Goal: Information Seeking & Learning: Learn about a topic

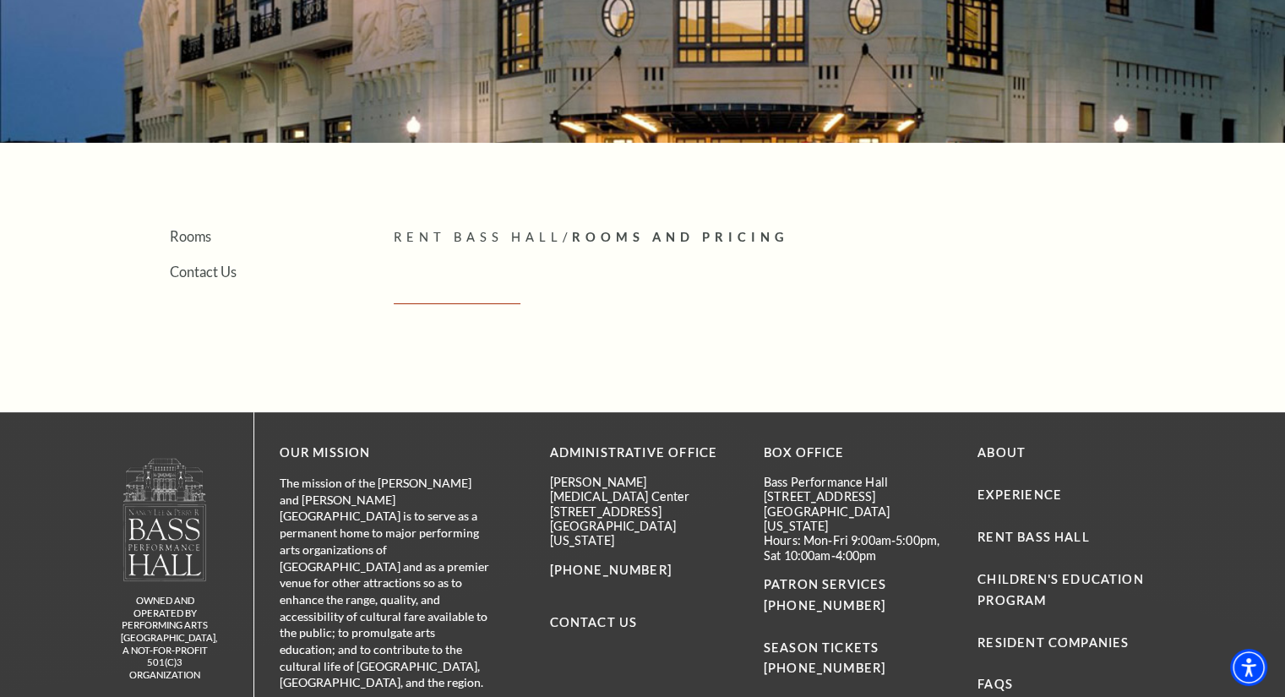
scroll to position [247, 0]
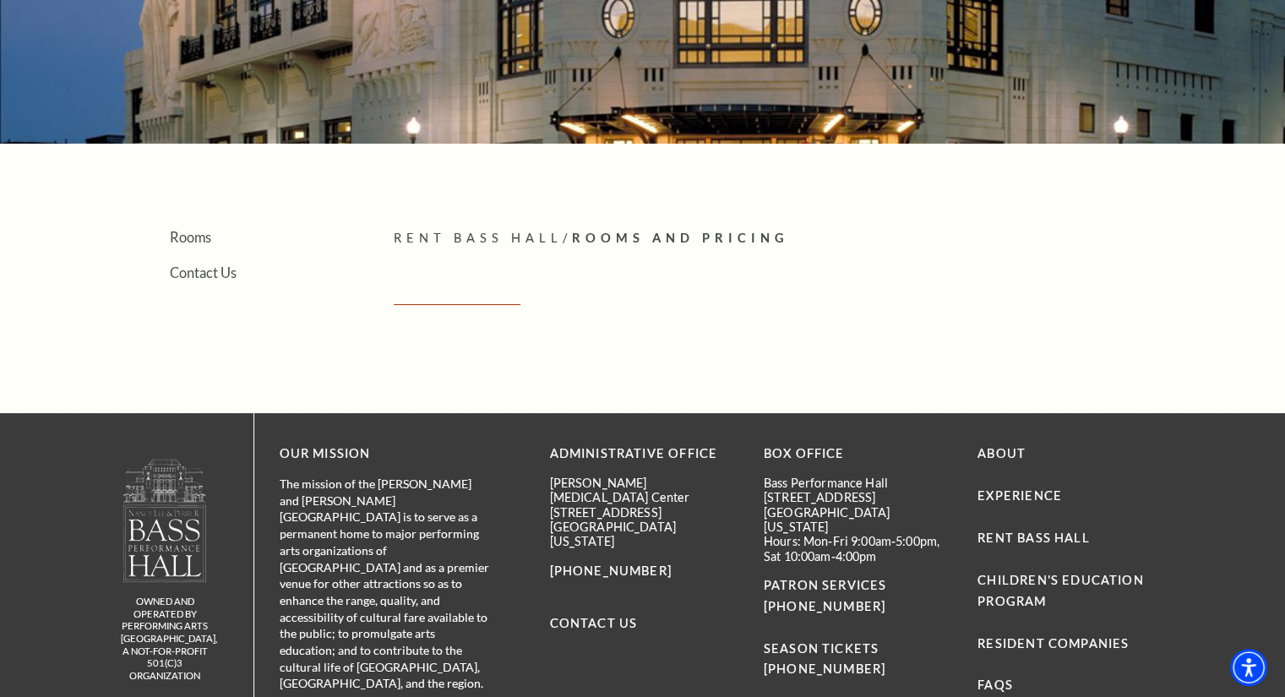
click at [606, 243] on span "Rooms And Pricing" at bounding box center [679, 238] width 217 height 14
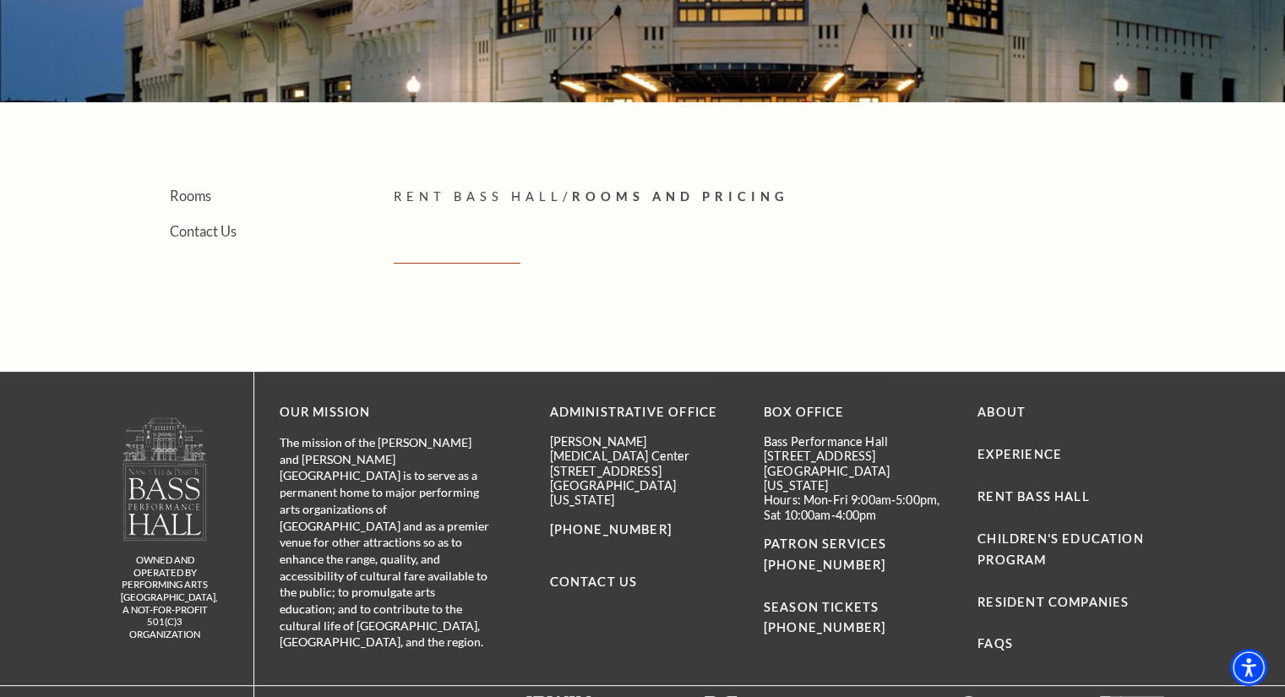
scroll to position [289, 0]
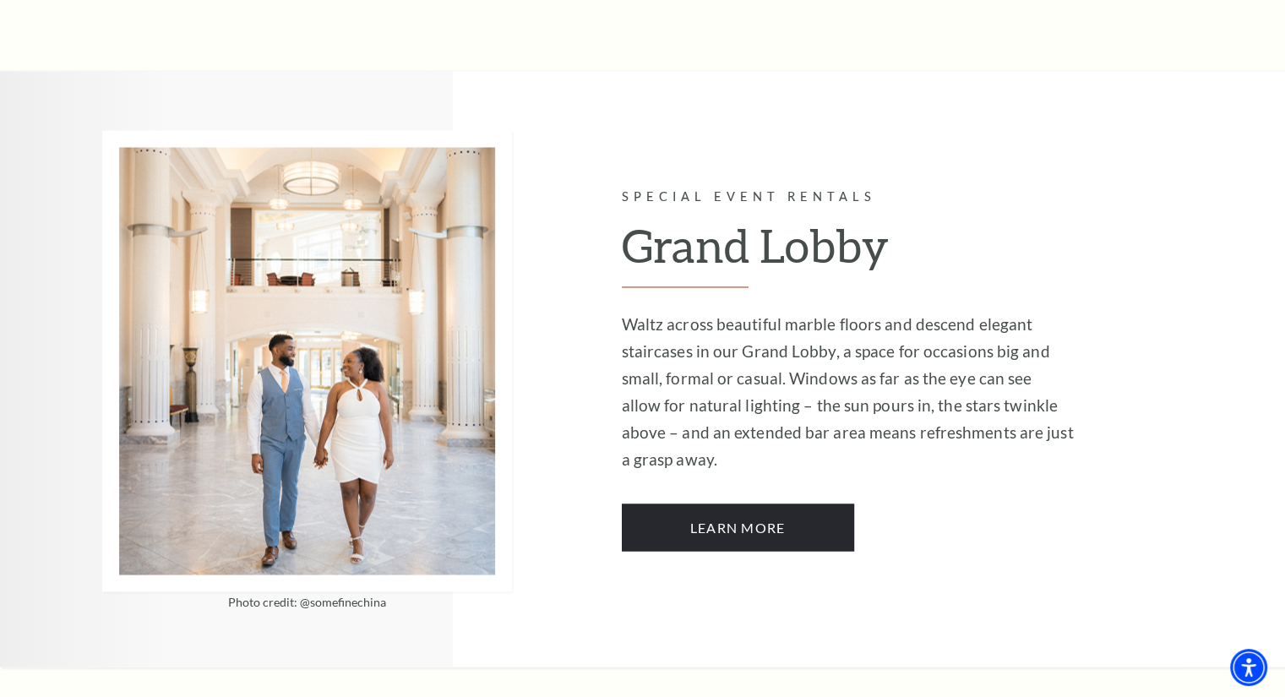
scroll to position [2750, 0]
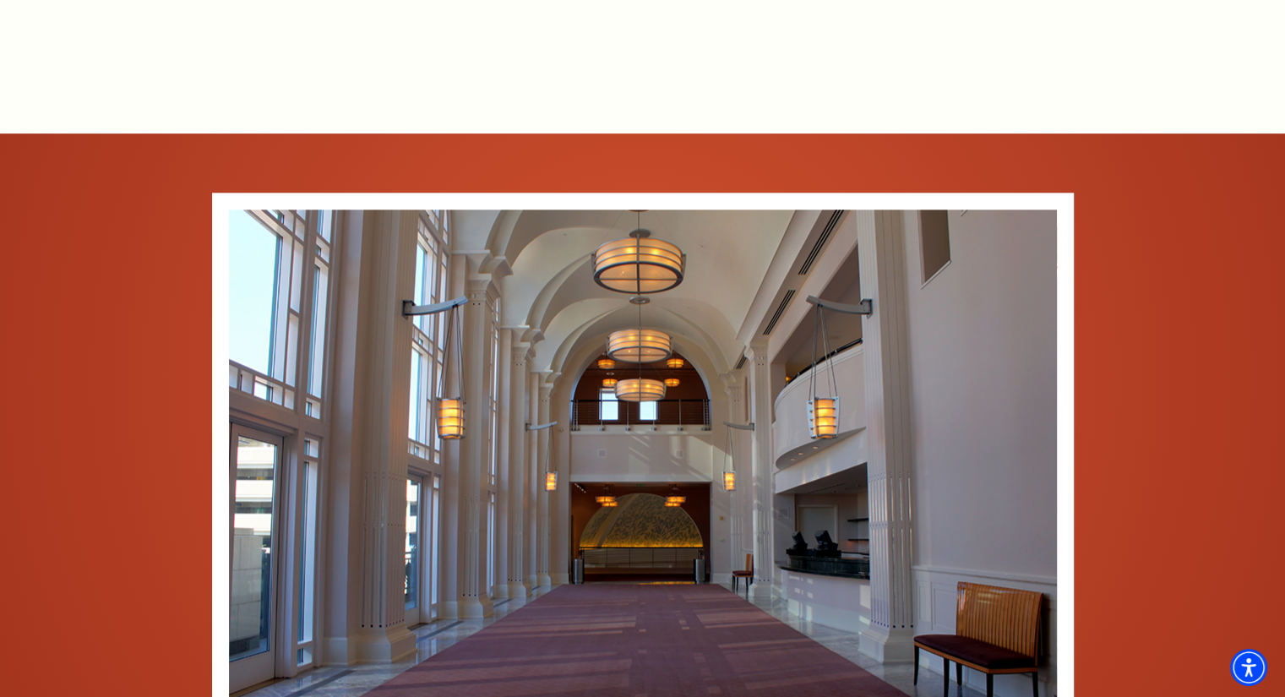
scroll to position [1569, 0]
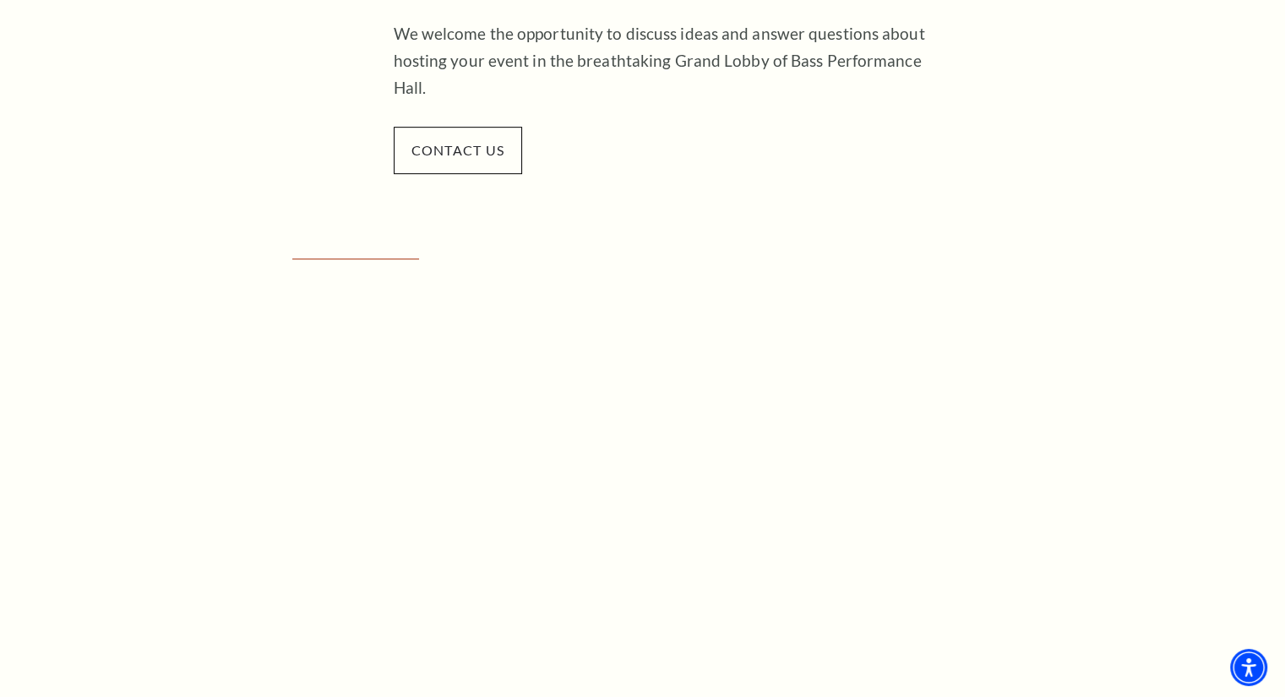
scroll to position [834, 0]
